Goal: Task Accomplishment & Management: Complete application form

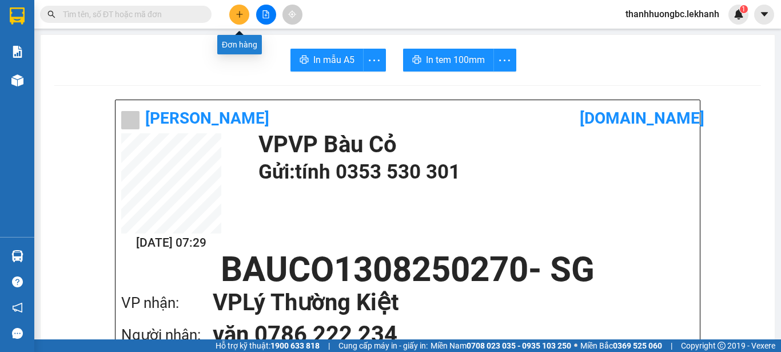
click at [239, 15] on icon "plus" at bounding box center [240, 14] width 8 height 8
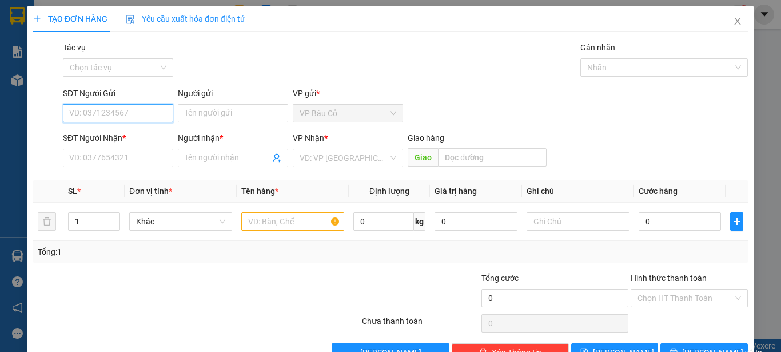
click at [129, 109] on input "SĐT Người Gửi" at bounding box center [118, 113] width 110 height 18
type input "0338015057"
click at [115, 137] on div "0338015057 - thuận" at bounding box center [117, 136] width 96 height 13
type input "thuận"
type input "0912030457"
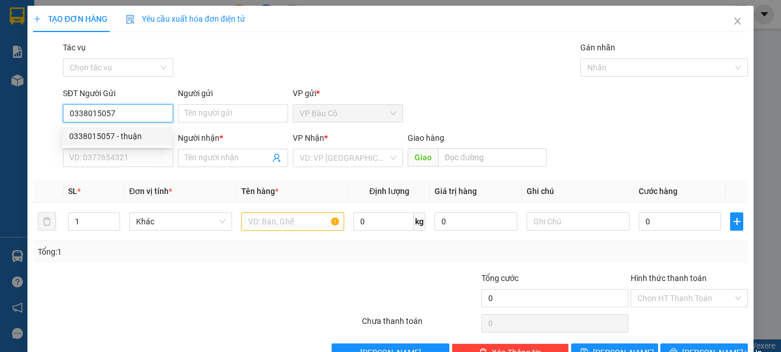
type input "phong"
type input "40.000"
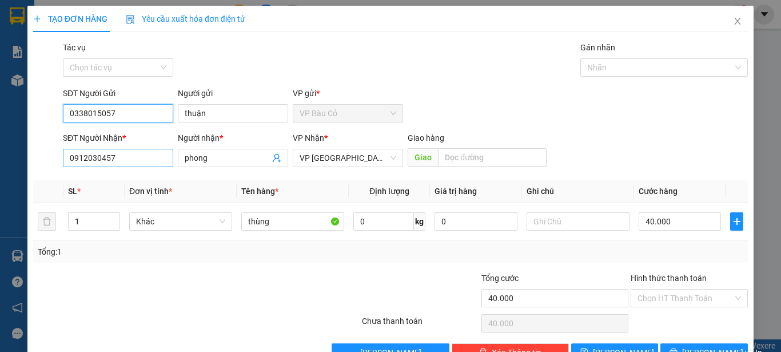
type input "0338015057"
click at [126, 152] on input "0912030457" at bounding box center [118, 158] width 110 height 18
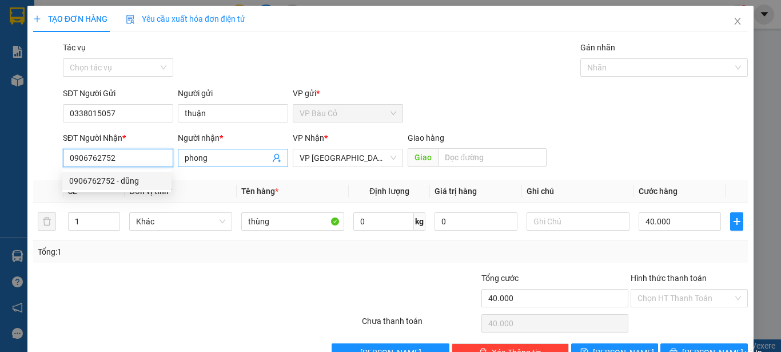
type input "0906762752"
click at [219, 160] on input "phong" at bounding box center [227, 158] width 85 height 13
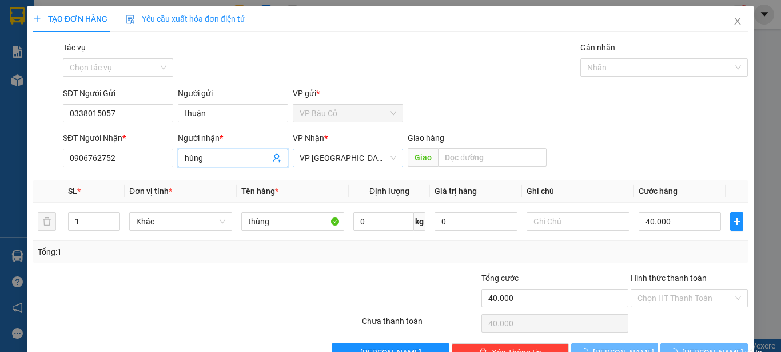
click at [349, 158] on span "VP [GEOGRAPHIC_DATA]" at bounding box center [348, 157] width 97 height 17
type input "hùng"
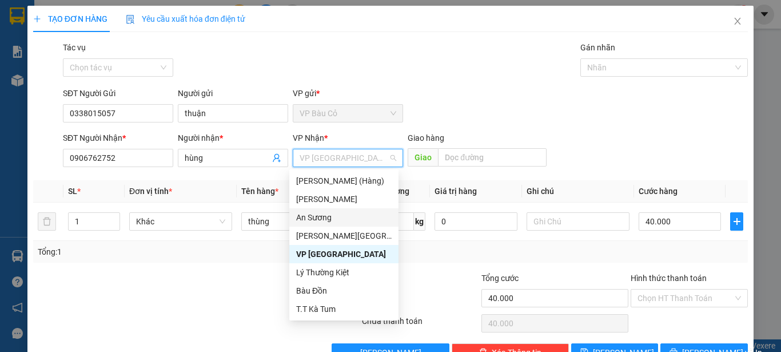
click at [327, 213] on div "An Sương" at bounding box center [344, 217] width 96 height 13
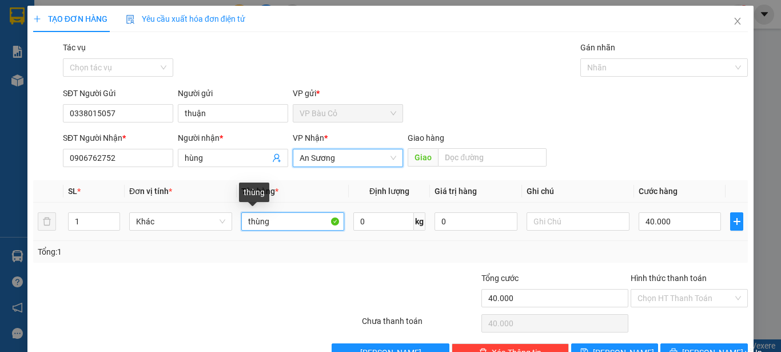
click at [285, 224] on input "thùng" at bounding box center [292, 221] width 103 height 18
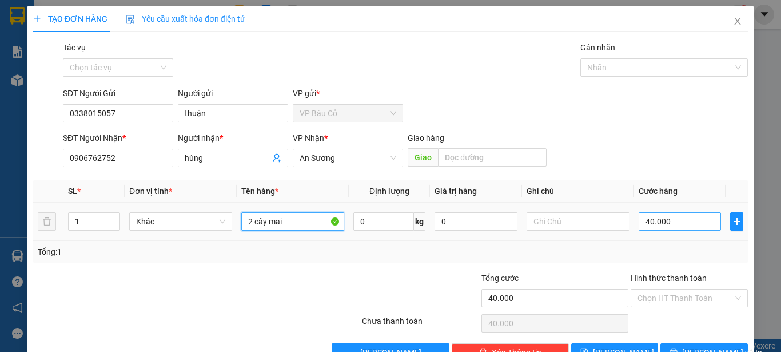
type input "2 cây mai"
click at [686, 224] on input "40.000" at bounding box center [680, 221] width 82 height 18
type input "2"
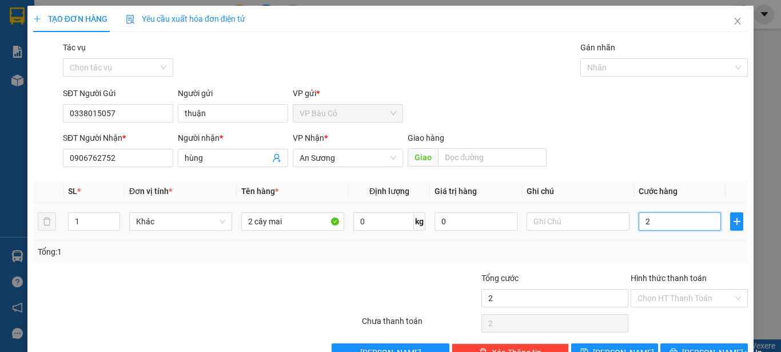
type input "20"
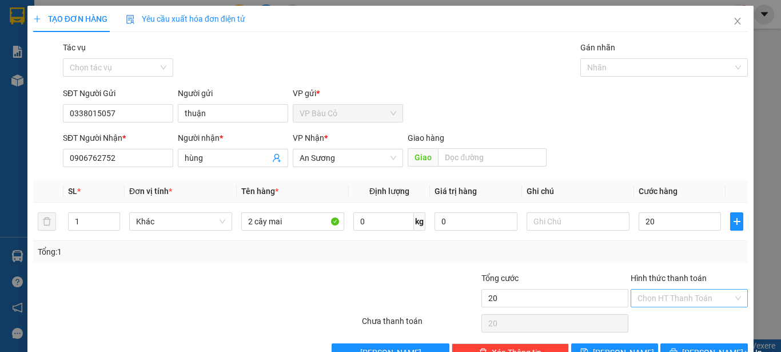
type input "20.000"
click at [707, 291] on input "Hình thức thanh toán" at bounding box center [686, 297] width 96 height 17
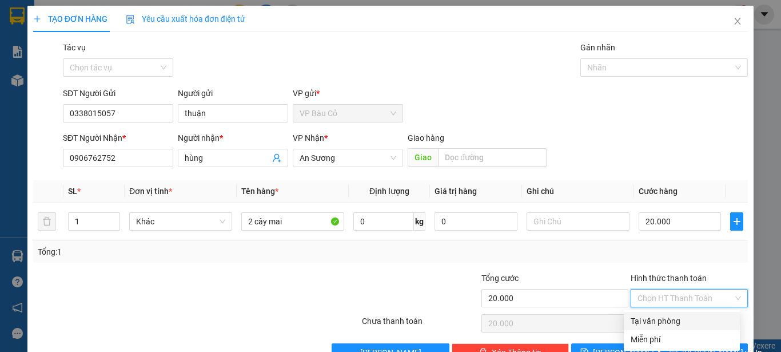
click at [692, 325] on div "Tại văn phòng" at bounding box center [682, 321] width 102 height 13
type input "0"
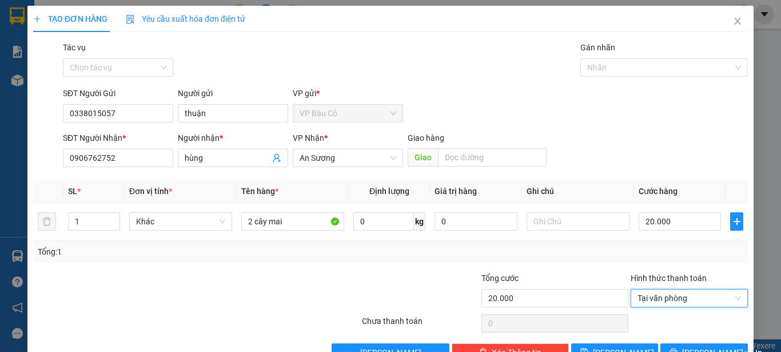
scroll to position [32, 0]
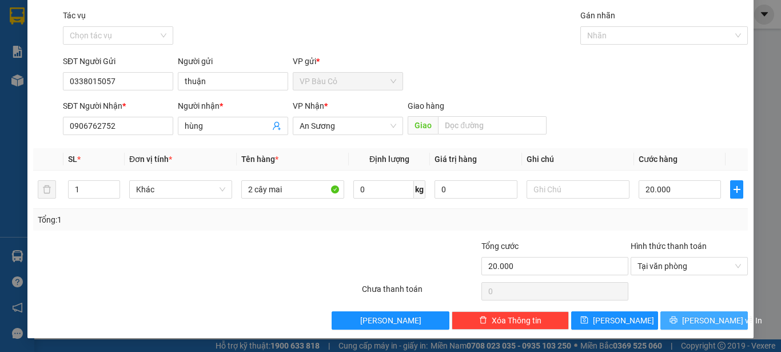
click at [678, 316] on icon "printer" at bounding box center [674, 320] width 8 height 8
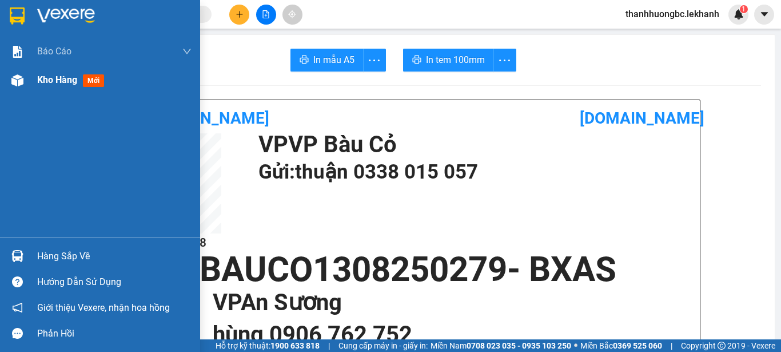
click at [25, 80] on div at bounding box center [17, 80] width 20 height 20
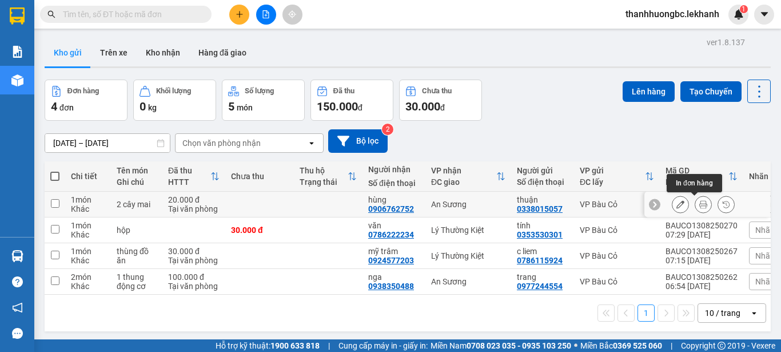
click at [700, 206] on icon at bounding box center [704, 204] width 8 height 8
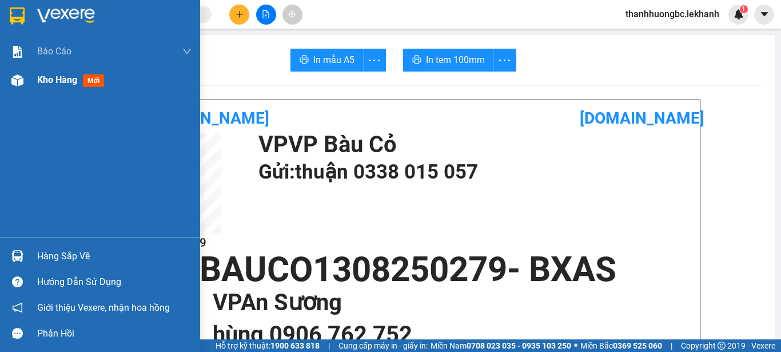
click at [56, 82] on span "Kho hàng" at bounding box center [57, 79] width 40 height 11
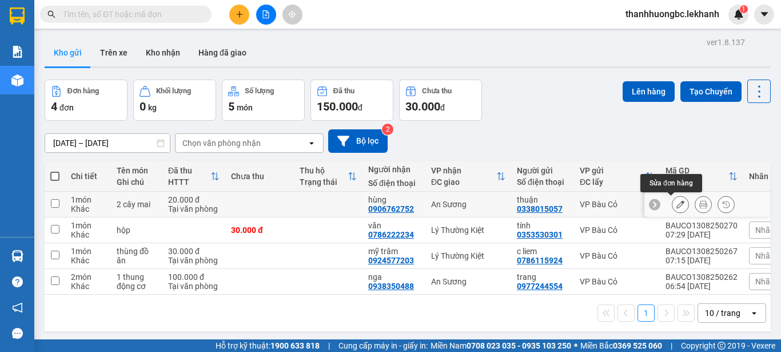
click at [677, 206] on icon at bounding box center [681, 204] width 8 height 8
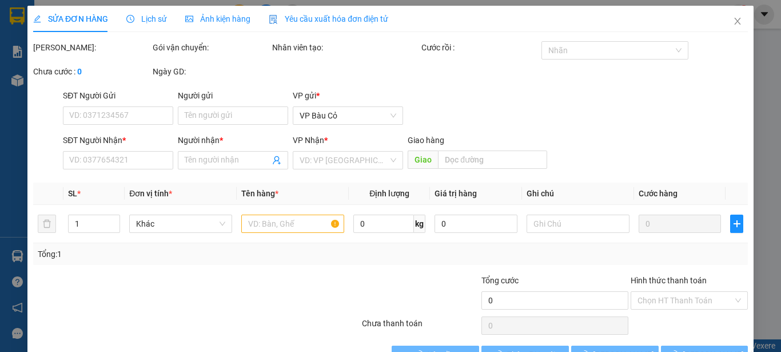
type input "0338015057"
type input "thuận"
type input "0906762752"
type input "hùng"
type input "20.000"
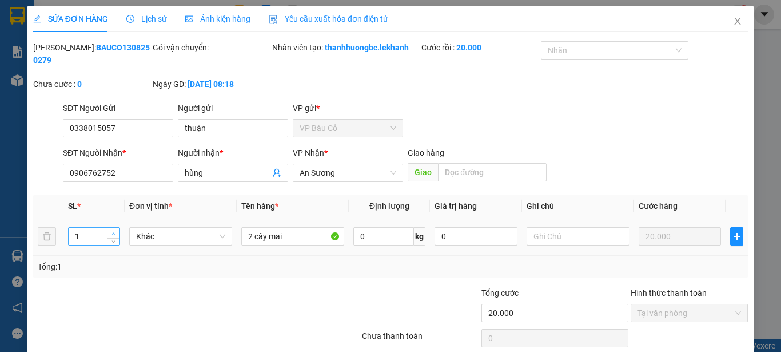
type input "2"
click at [113, 230] on span "up" at bounding box center [113, 233] width 7 height 7
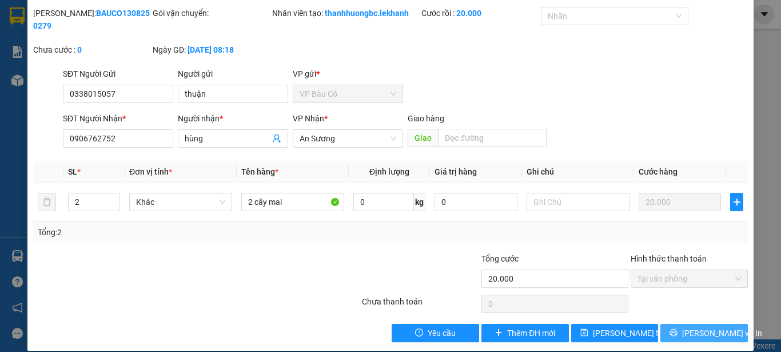
click at [702, 327] on span "[PERSON_NAME] và In" at bounding box center [722, 333] width 80 height 13
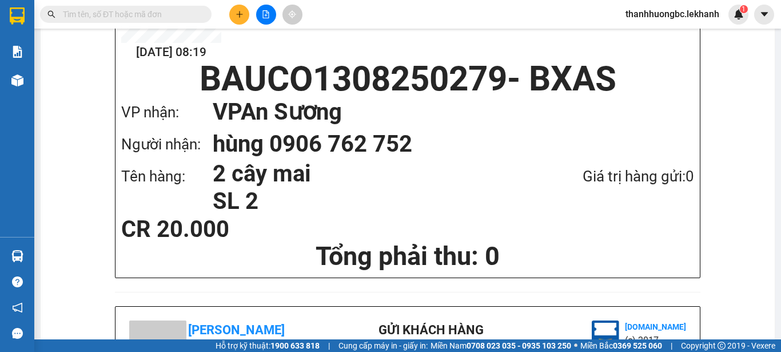
scroll to position [96, 0]
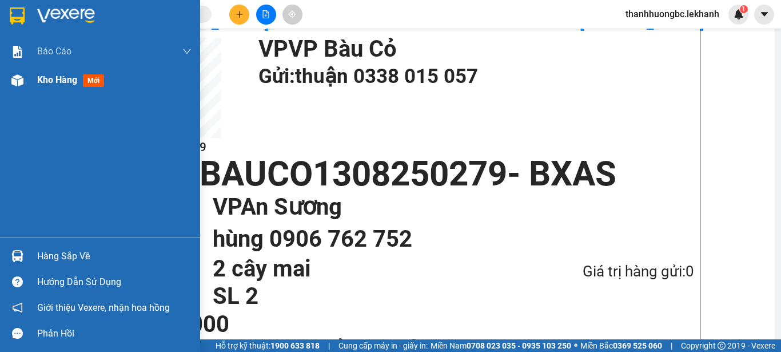
click at [71, 83] on span "Kho hàng" at bounding box center [57, 79] width 40 height 11
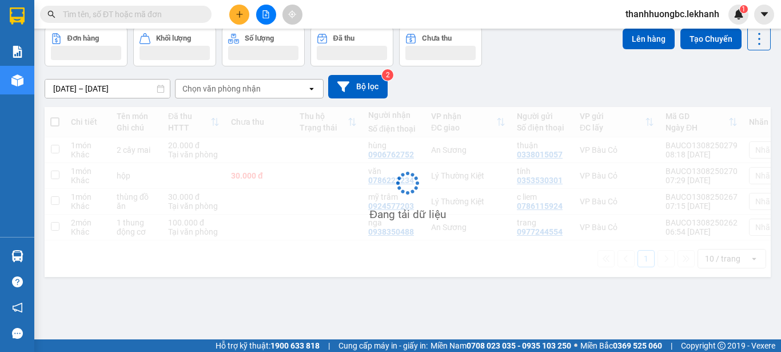
scroll to position [53, 0]
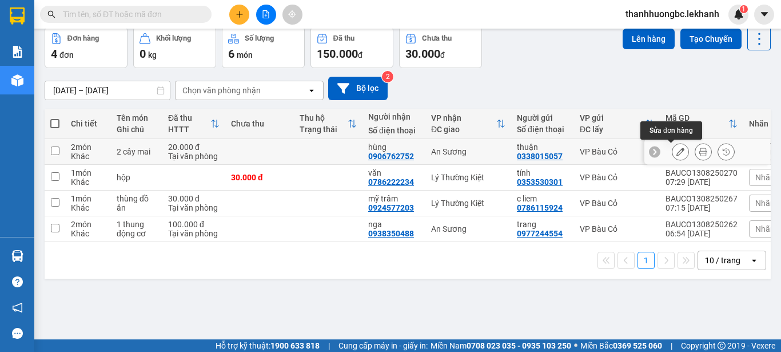
click at [673, 147] on button at bounding box center [681, 152] width 16 height 20
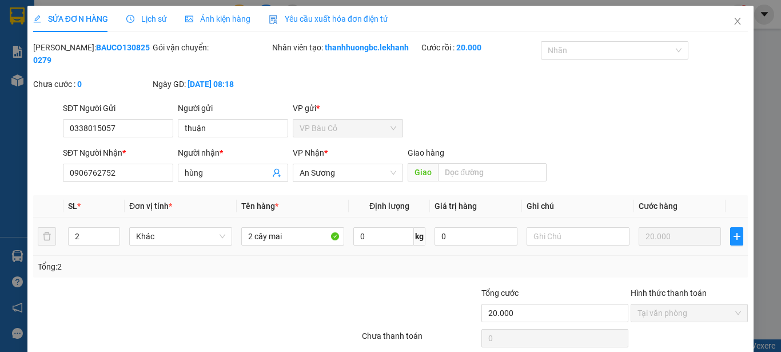
type input "0338015057"
type input "thuận"
type input "0906762752"
type input "hùng"
type input "20.000"
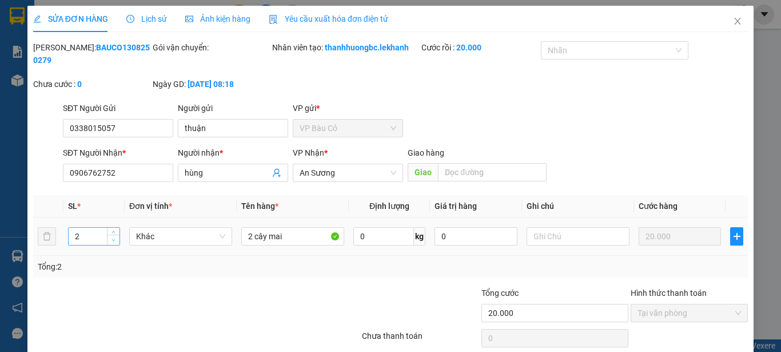
type input "1"
click at [114, 238] on icon "down" at bounding box center [114, 240] width 4 height 4
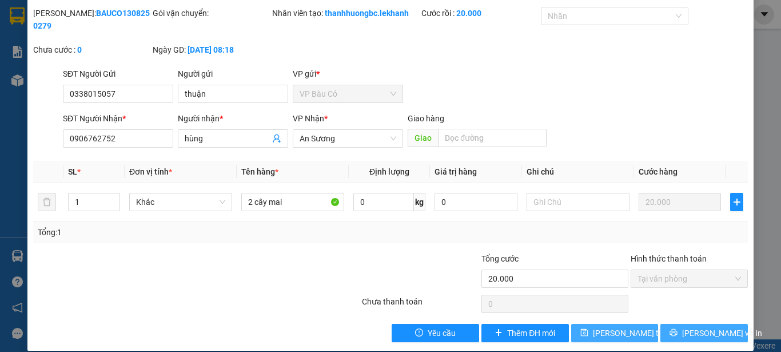
drag, startPoint x: 672, startPoint y: 321, endPoint x: 642, endPoint y: 316, distance: 30.1
click at [673, 324] on button "[PERSON_NAME] và In" at bounding box center [705, 333] width 88 height 18
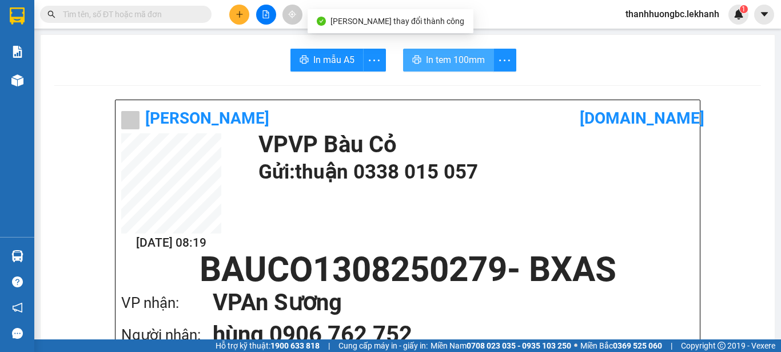
click at [439, 59] on span "In tem 100mm" at bounding box center [455, 60] width 59 height 14
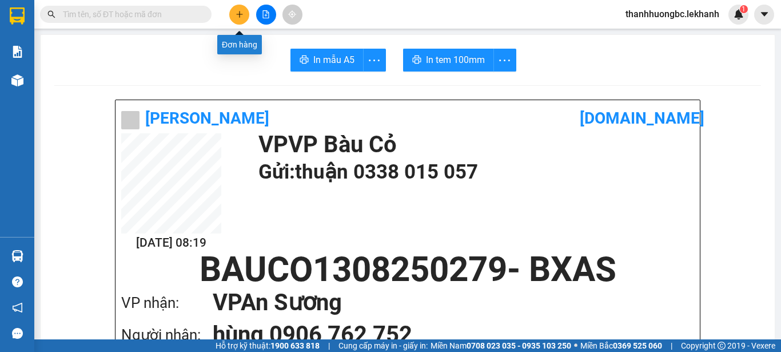
click at [236, 11] on icon "plus" at bounding box center [240, 14] width 8 height 8
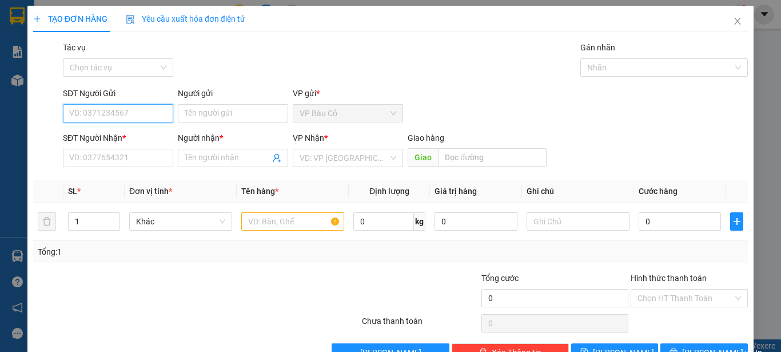
click at [133, 111] on input "SĐT Người Gửi" at bounding box center [118, 113] width 110 height 18
type input "0338015057"
click at [148, 132] on div "0338015057 - thuận" at bounding box center [117, 136] width 96 height 13
type input "thuận"
type input "0906762752"
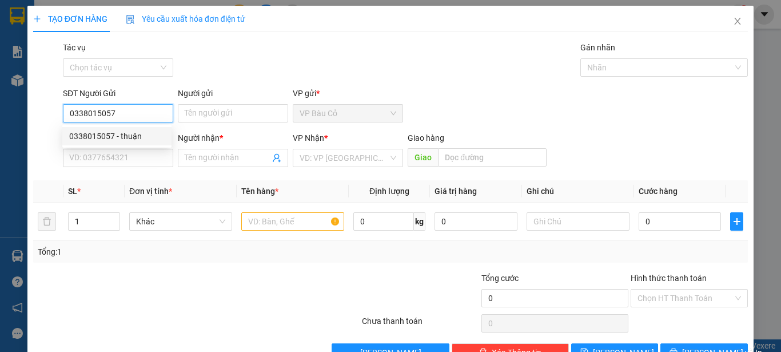
type input "hùng"
type input "20.000"
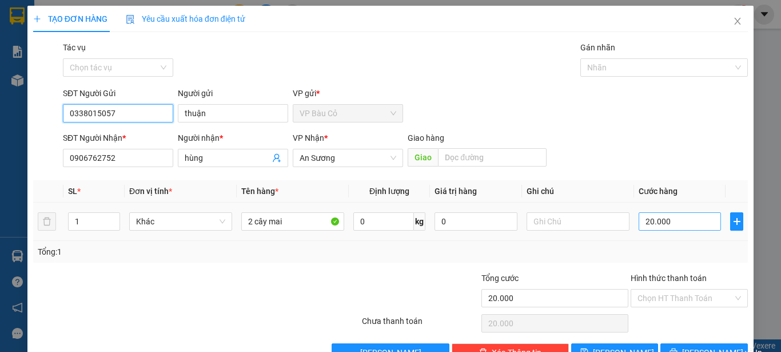
type input "0338015057"
click at [669, 218] on input "20.000" at bounding box center [680, 221] width 82 height 18
type input "1"
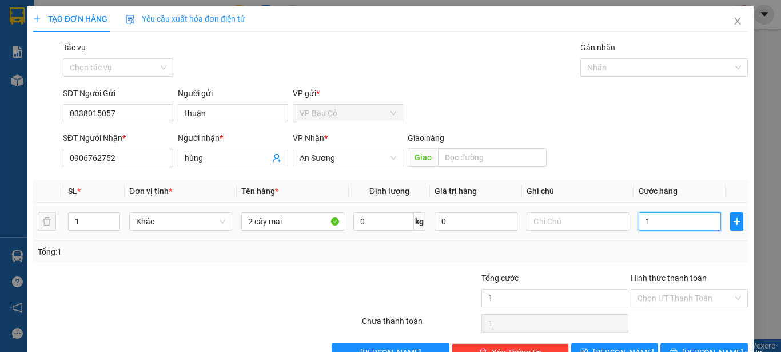
type input "18"
type input "180"
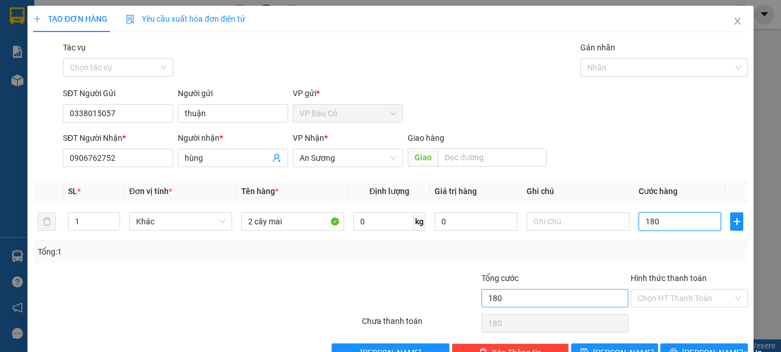
type input "180"
type input "180.000"
click at [590, 291] on input "180.000" at bounding box center [555, 298] width 147 height 18
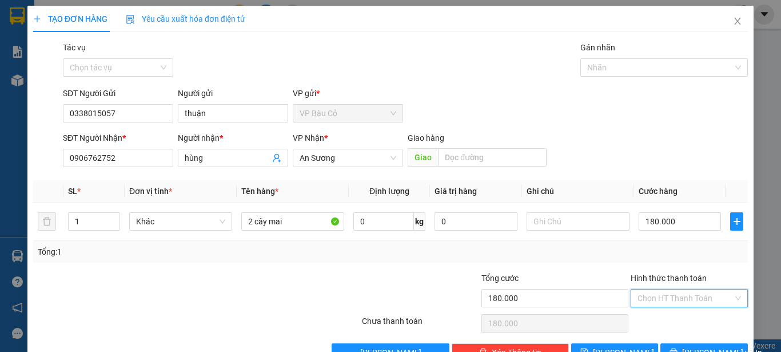
click at [661, 296] on input "Hình thức thanh toán" at bounding box center [686, 297] width 96 height 17
click at [661, 324] on div "Tại văn phòng" at bounding box center [682, 321] width 102 height 13
type input "0"
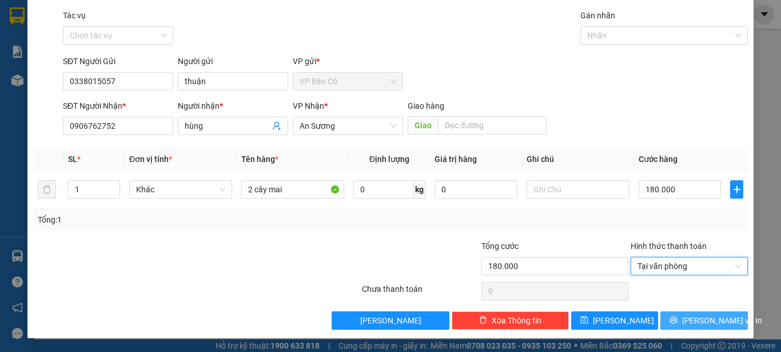
click at [688, 320] on span "[PERSON_NAME] và In" at bounding box center [722, 320] width 80 height 13
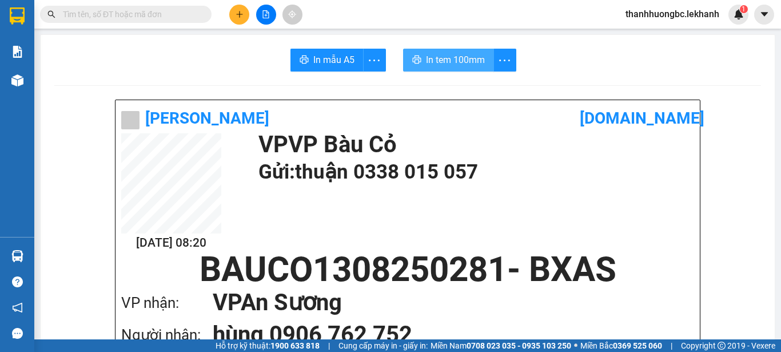
click at [463, 58] on span "In tem 100mm" at bounding box center [455, 60] width 59 height 14
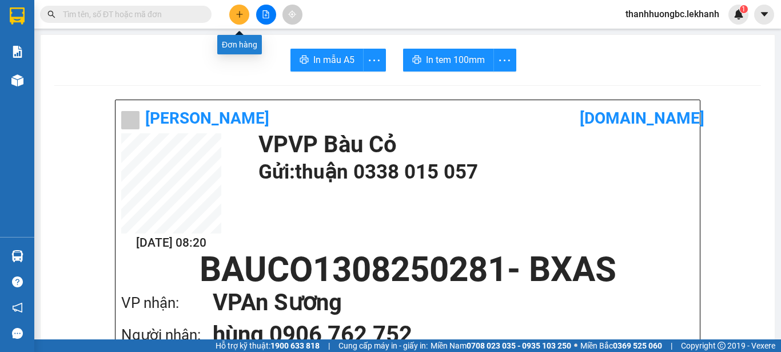
click at [235, 19] on button at bounding box center [239, 15] width 20 height 20
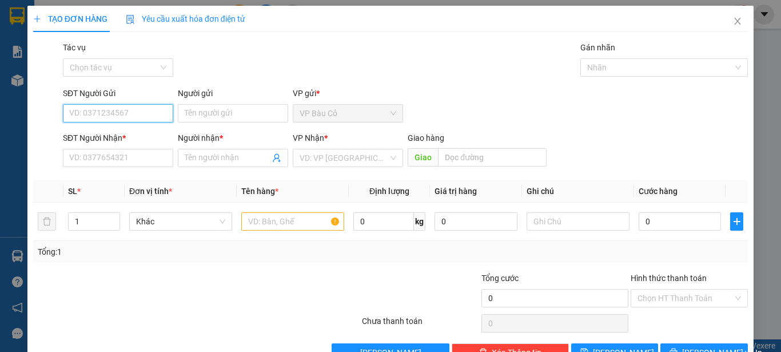
click at [111, 115] on input "SĐT Người Gửi" at bounding box center [118, 113] width 110 height 18
type input "0967825332"
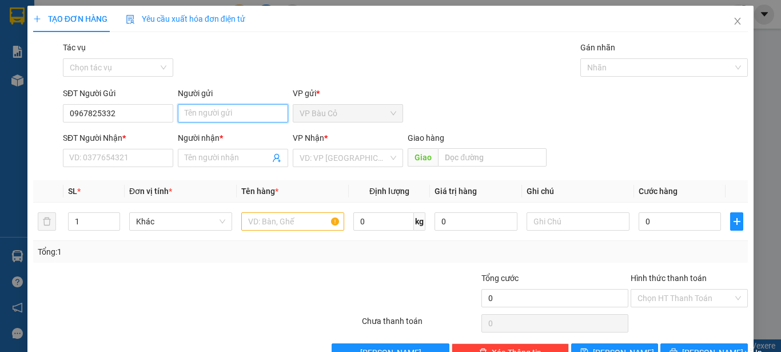
click at [236, 113] on input "Người gửi" at bounding box center [233, 113] width 110 height 18
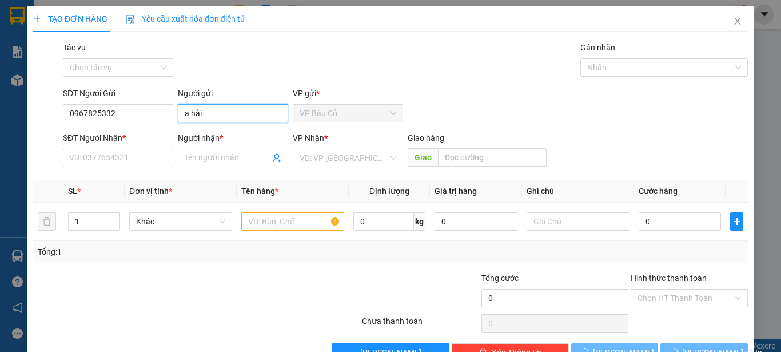
type input "a hải"
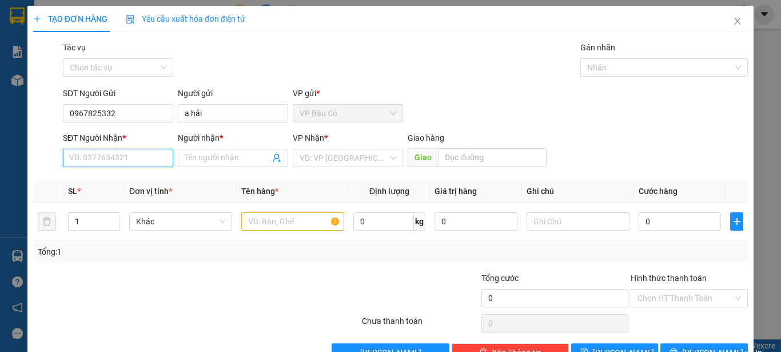
click at [85, 151] on input "SĐT Người Nhận *" at bounding box center [118, 158] width 110 height 18
type input "0909074933"
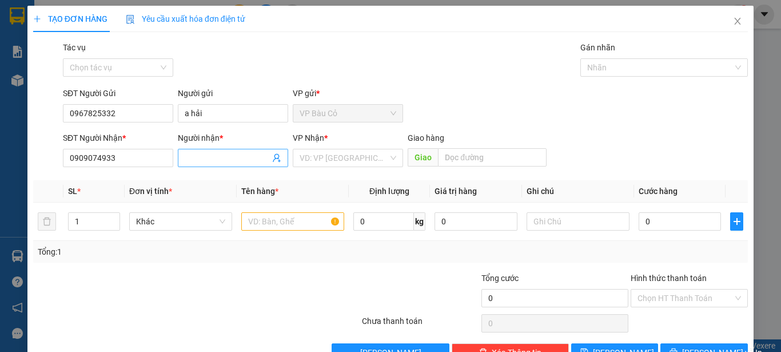
click at [205, 160] on input "Người nhận *" at bounding box center [227, 158] width 85 height 13
type input "tubo"
click at [313, 149] on input "search" at bounding box center [344, 157] width 89 height 17
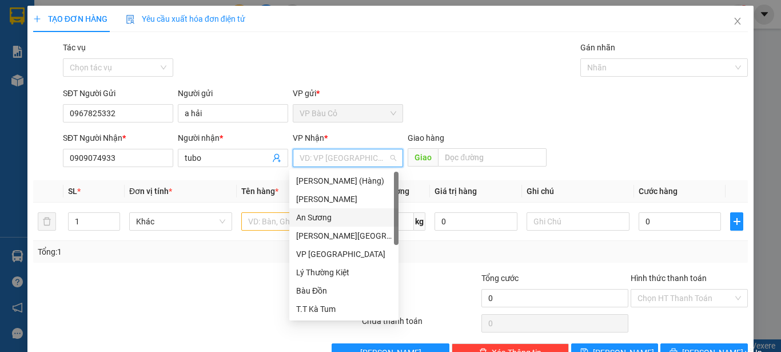
click at [312, 218] on div "An Sương" at bounding box center [344, 217] width 96 height 13
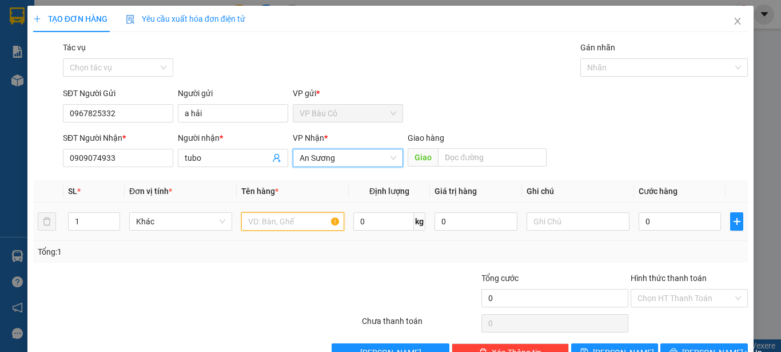
click at [255, 226] on input "text" at bounding box center [292, 221] width 103 height 18
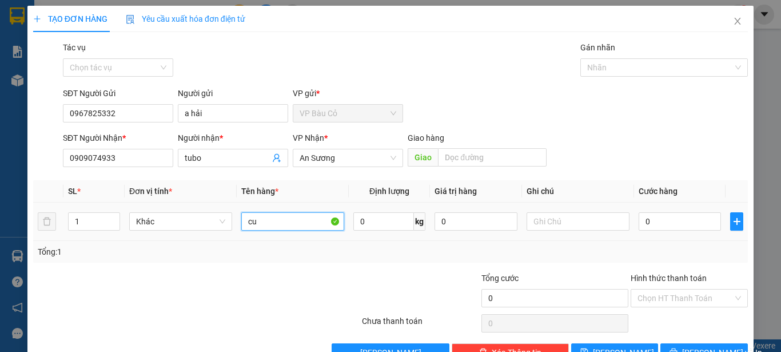
type input "c"
type input "trục bô"
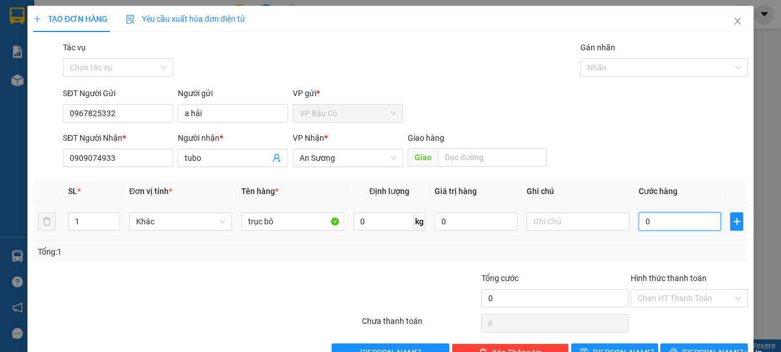
click at [686, 219] on input "0" at bounding box center [680, 221] width 82 height 18
type input "5"
type input "50"
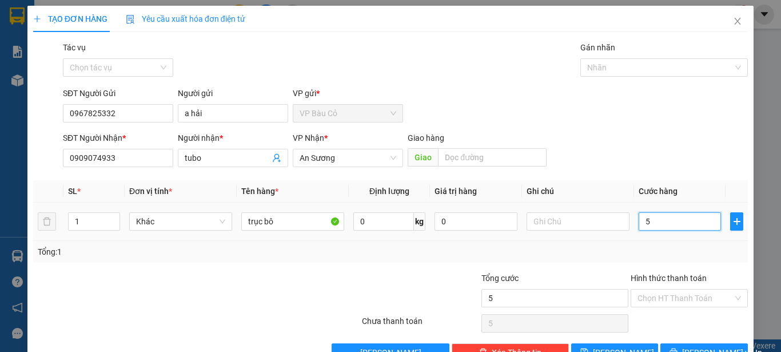
type input "50"
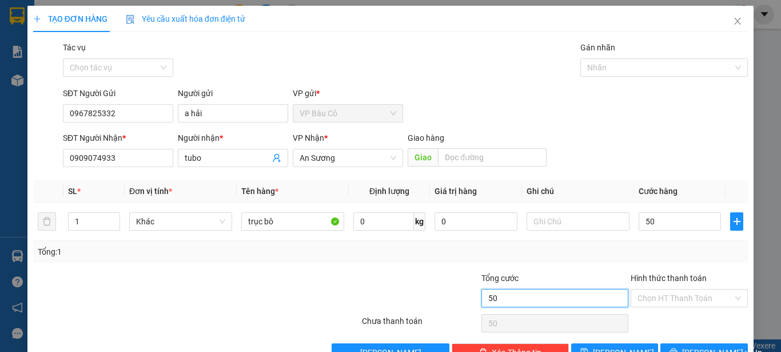
type input "50.000"
click at [592, 296] on input "50.000" at bounding box center [555, 298] width 147 height 18
click at [675, 307] on div "Chọn HT Thanh Toán" at bounding box center [689, 298] width 117 height 18
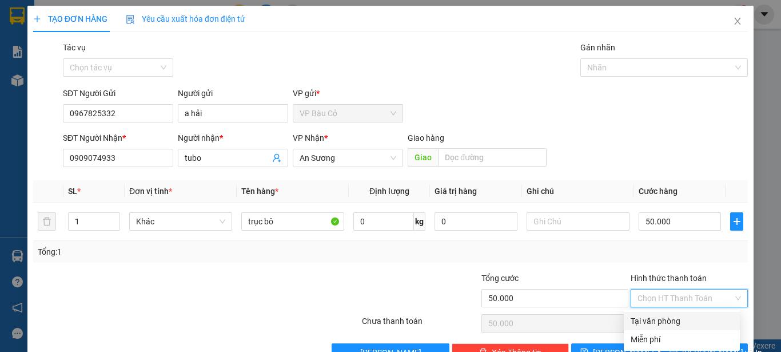
click at [668, 319] on div "Tại văn phòng" at bounding box center [682, 321] width 102 height 13
type input "0"
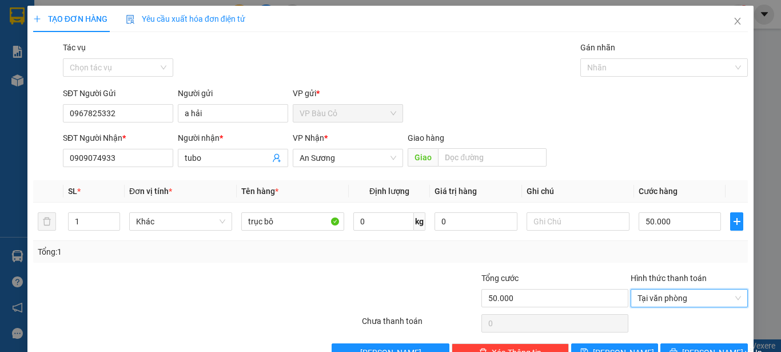
scroll to position [32, 0]
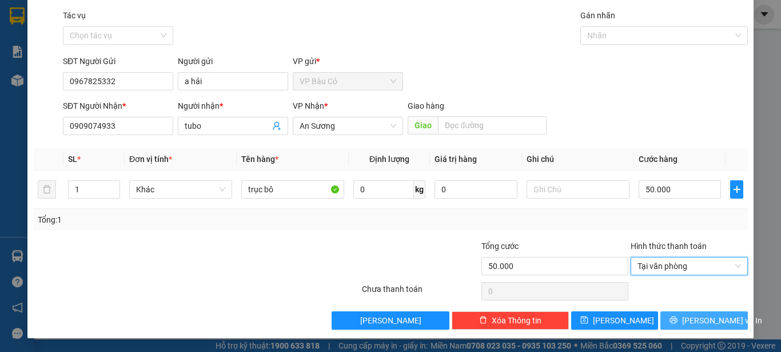
click at [684, 322] on button "[PERSON_NAME] và In" at bounding box center [705, 320] width 88 height 18
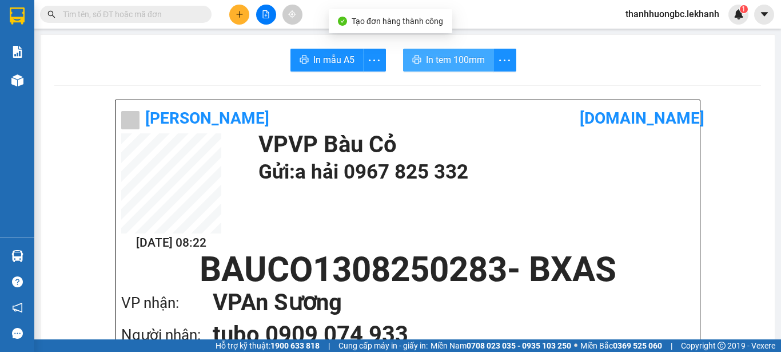
click at [455, 58] on span "In tem 100mm" at bounding box center [455, 60] width 59 height 14
